Goal: Information Seeking & Learning: Learn about a topic

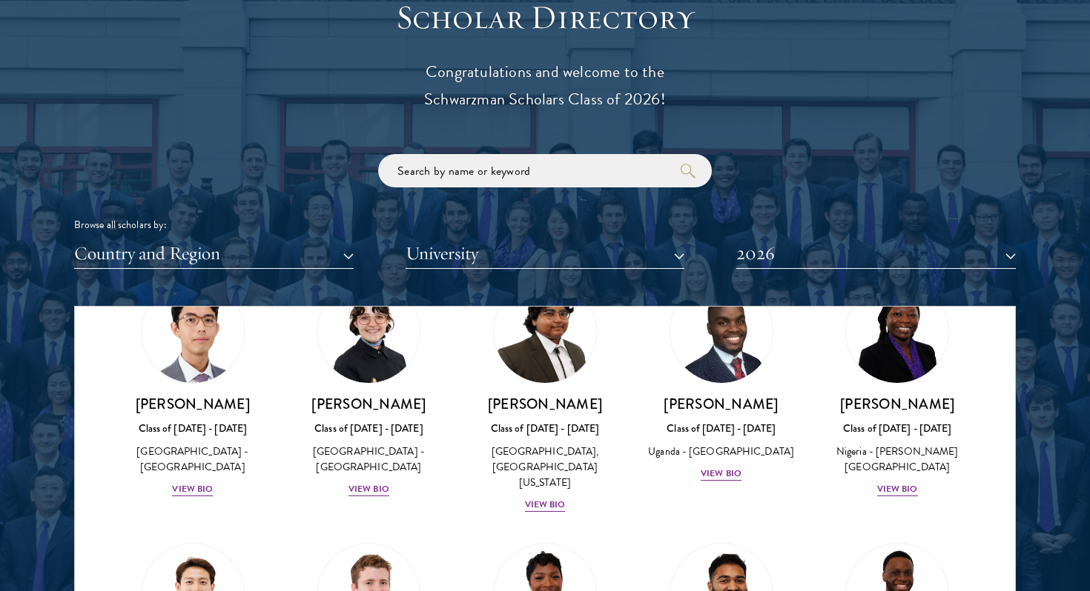
scroll to position [338, 0]
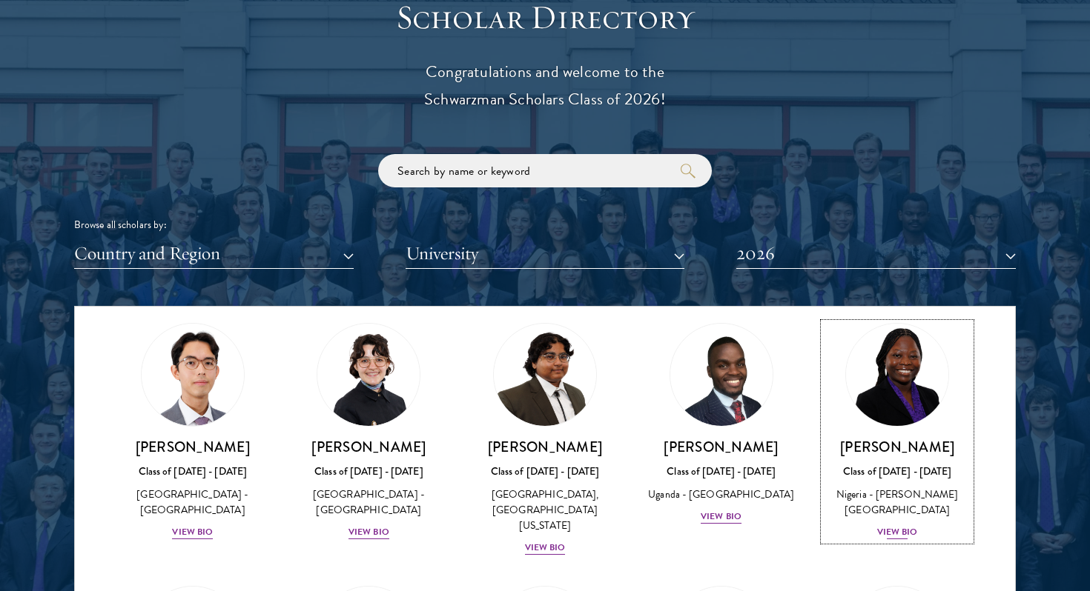
click at [892, 526] on div "View Bio" at bounding box center [897, 533] width 41 height 14
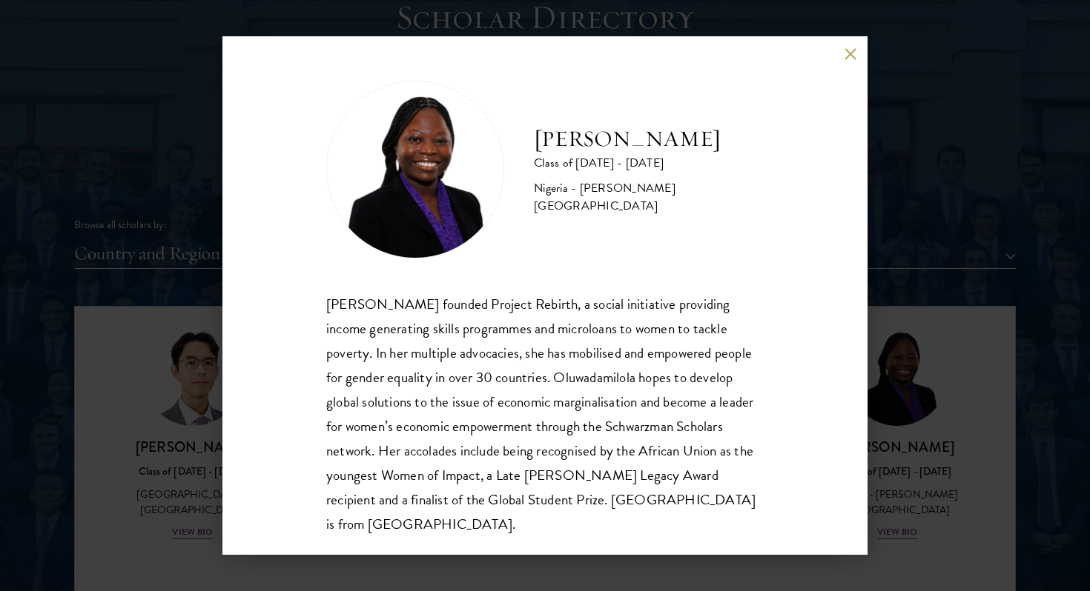
click at [852, 54] on button at bounding box center [849, 53] width 13 height 13
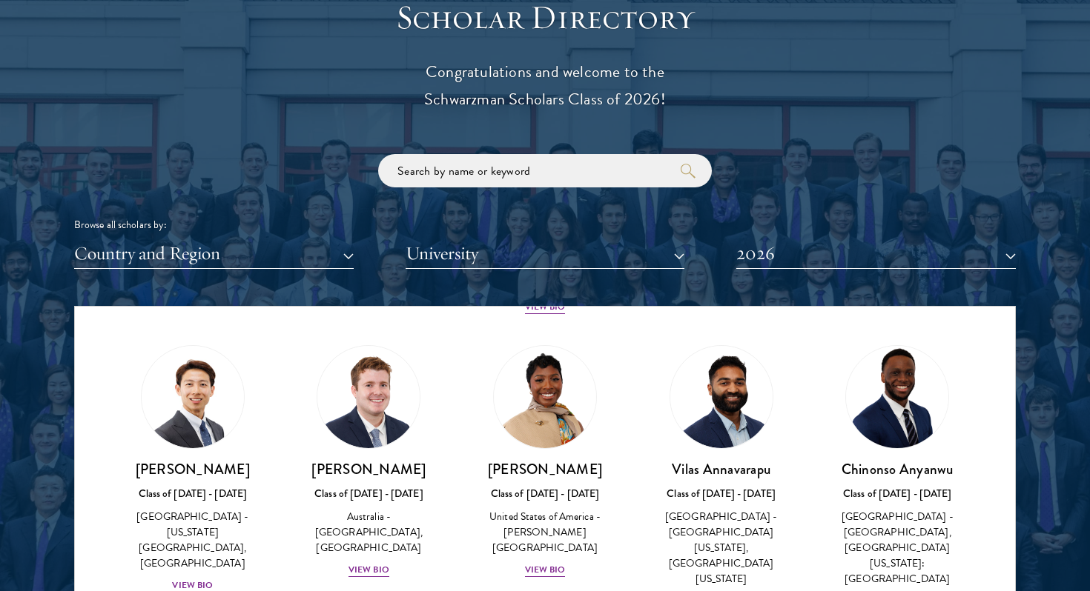
scroll to position [585, 0]
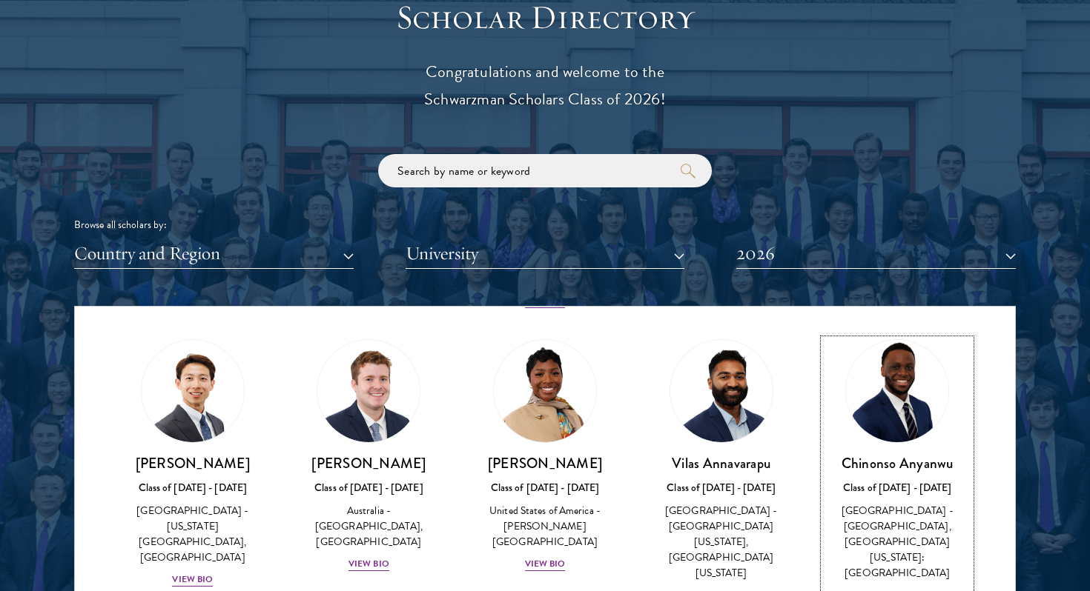
click at [900, 589] on div "View Bio" at bounding box center [897, 596] width 41 height 14
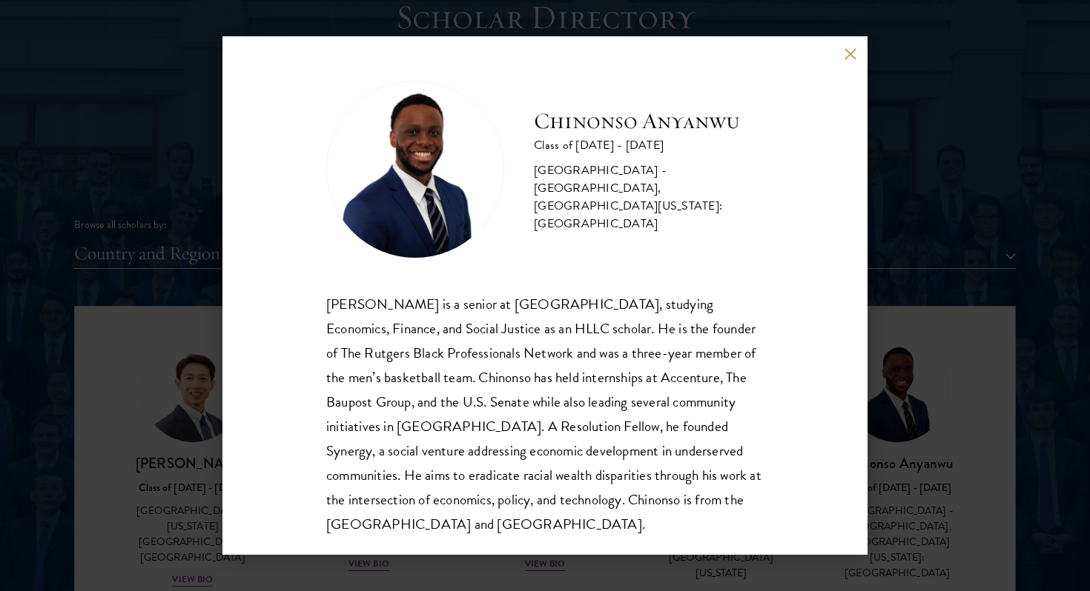
click at [845, 57] on button at bounding box center [849, 53] width 13 height 13
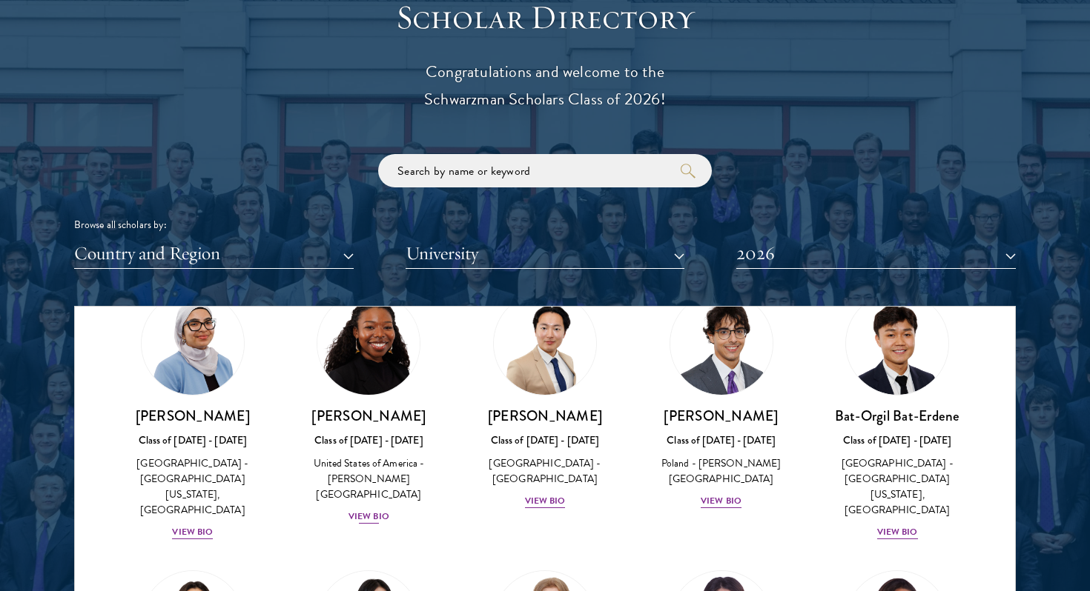
scroll to position [889, 0]
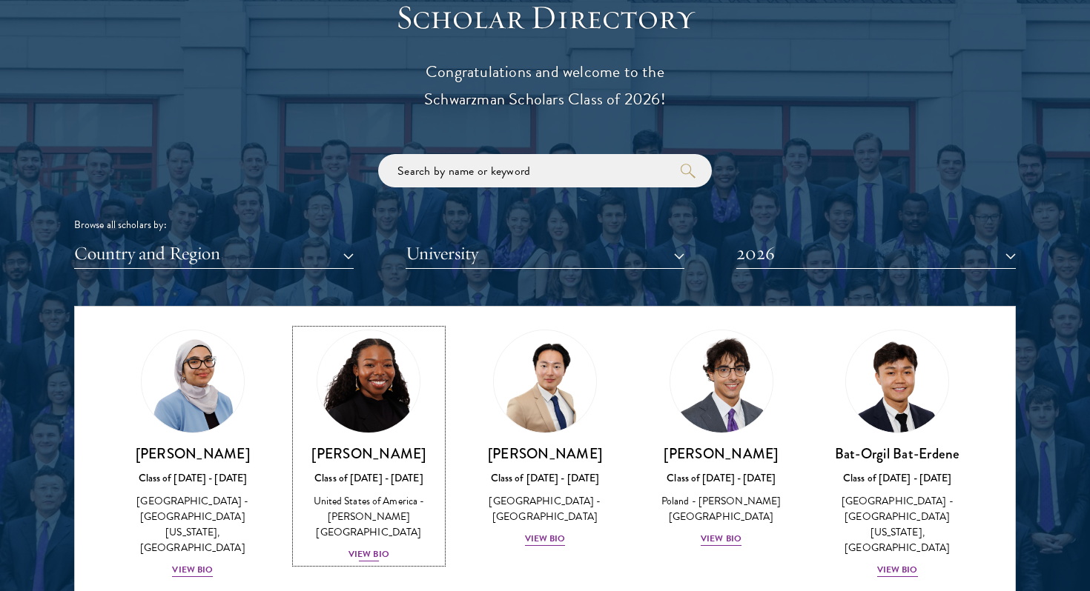
click at [371, 548] on div "View Bio" at bounding box center [368, 555] width 41 height 14
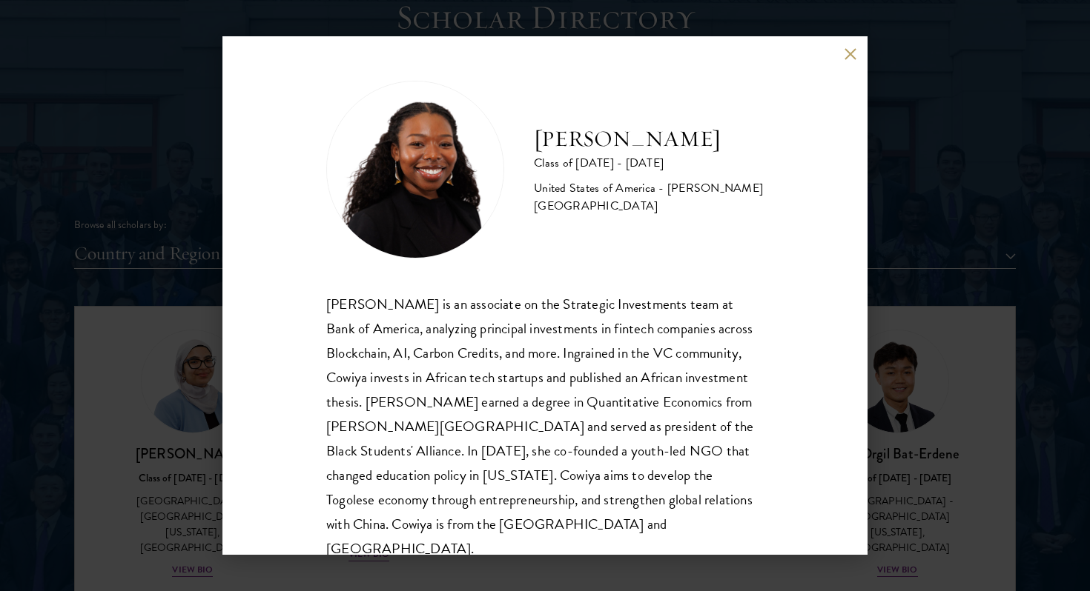
click at [849, 51] on button at bounding box center [849, 53] width 13 height 13
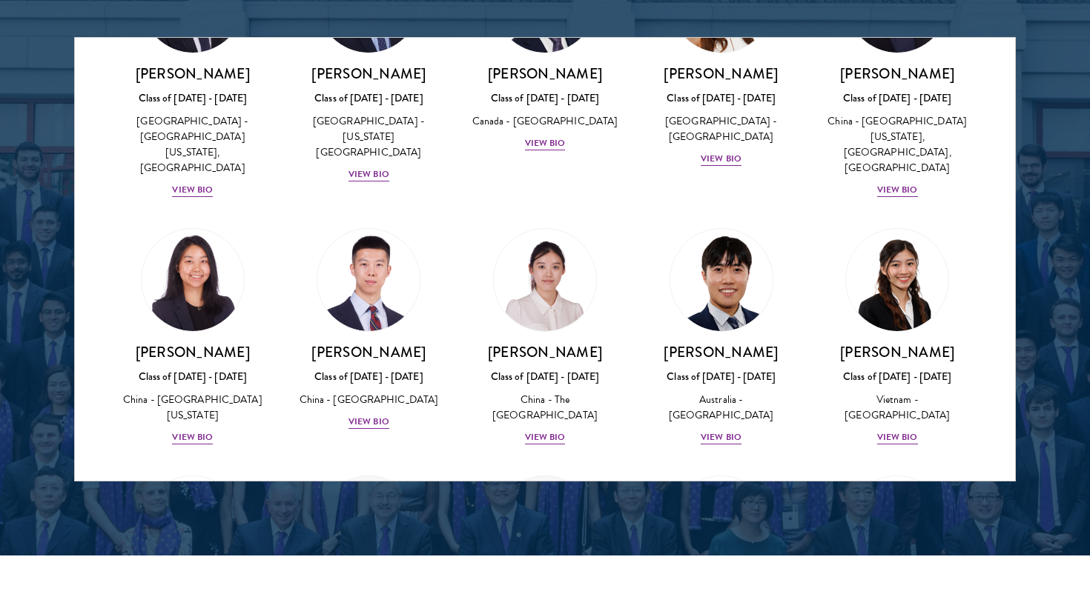
scroll to position [4131, 0]
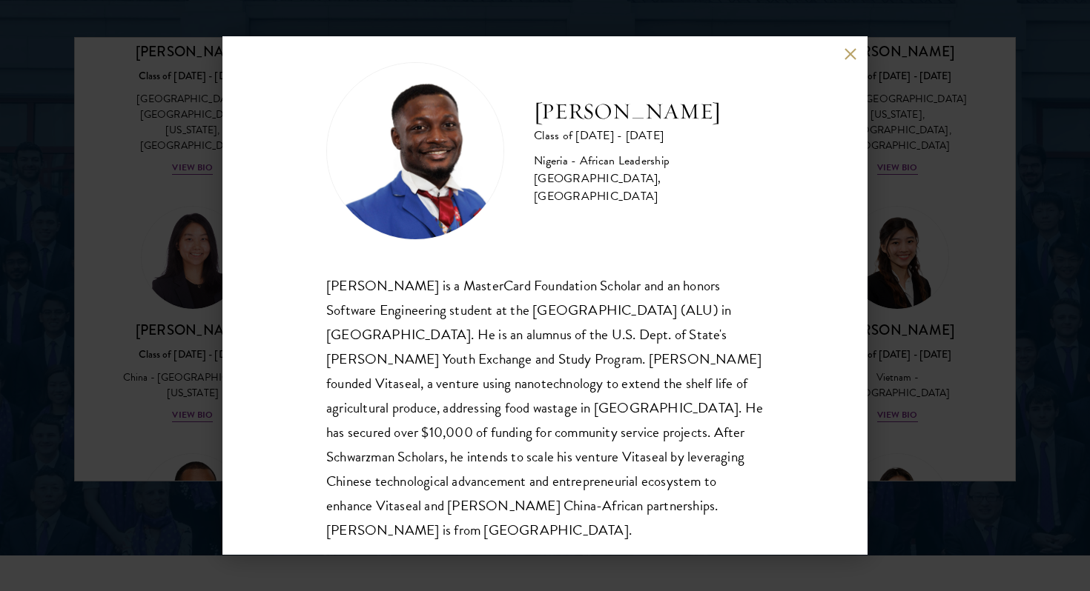
scroll to position [26, 0]
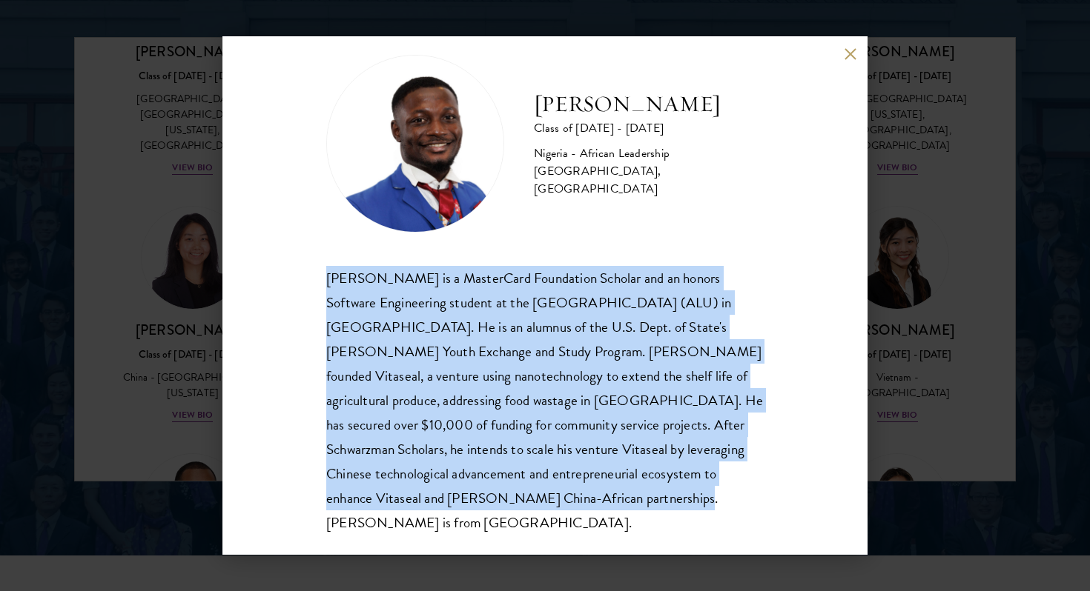
drag, startPoint x: 324, startPoint y: 273, endPoint x: 409, endPoint y: 497, distance: 238.8
click at [411, 497] on div "[PERSON_NAME] Class of [DATE] - [DATE] [GEOGRAPHIC_DATA] - African Leadership […" at bounding box center [544, 295] width 645 height 519
copy div "[PERSON_NAME] is a MasterCard Foundation Scholar and an honors Software Enginee…"
